Goal: Navigation & Orientation: Find specific page/section

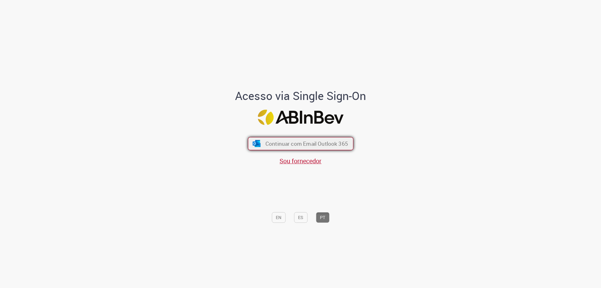
click at [299, 142] on span "Continuar com Email Outlook 365" at bounding box center [306, 143] width 83 height 7
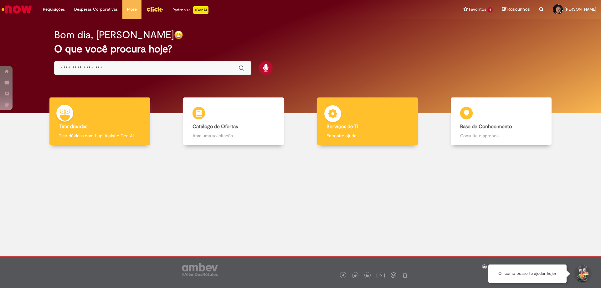
click at [349, 123] on div "Serviços de TI Serviços de TI Encontre ajuda" at bounding box center [367, 121] width 101 height 48
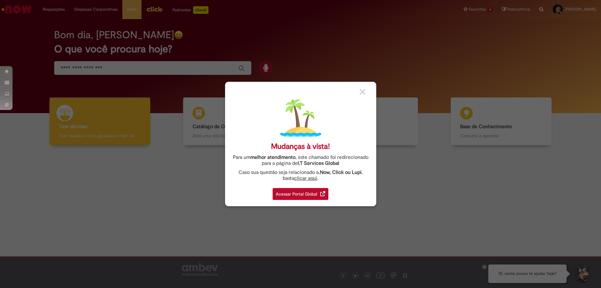
click at [317, 192] on div "Acessar Portal Global" at bounding box center [301, 194] width 56 height 12
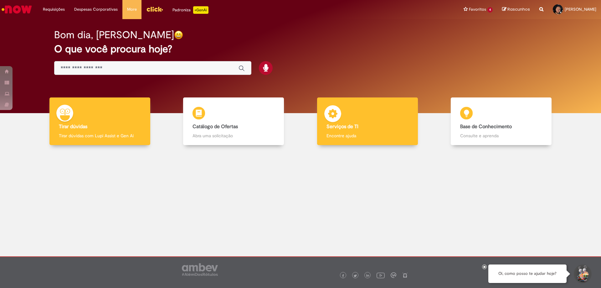
click at [330, 124] on b "Serviços de TI" at bounding box center [343, 126] width 32 height 6
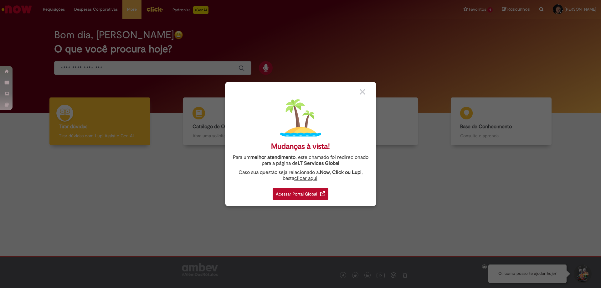
click at [304, 194] on div "Acessar Portal Global" at bounding box center [301, 194] width 56 height 12
